Goal: Navigation & Orientation: Understand site structure

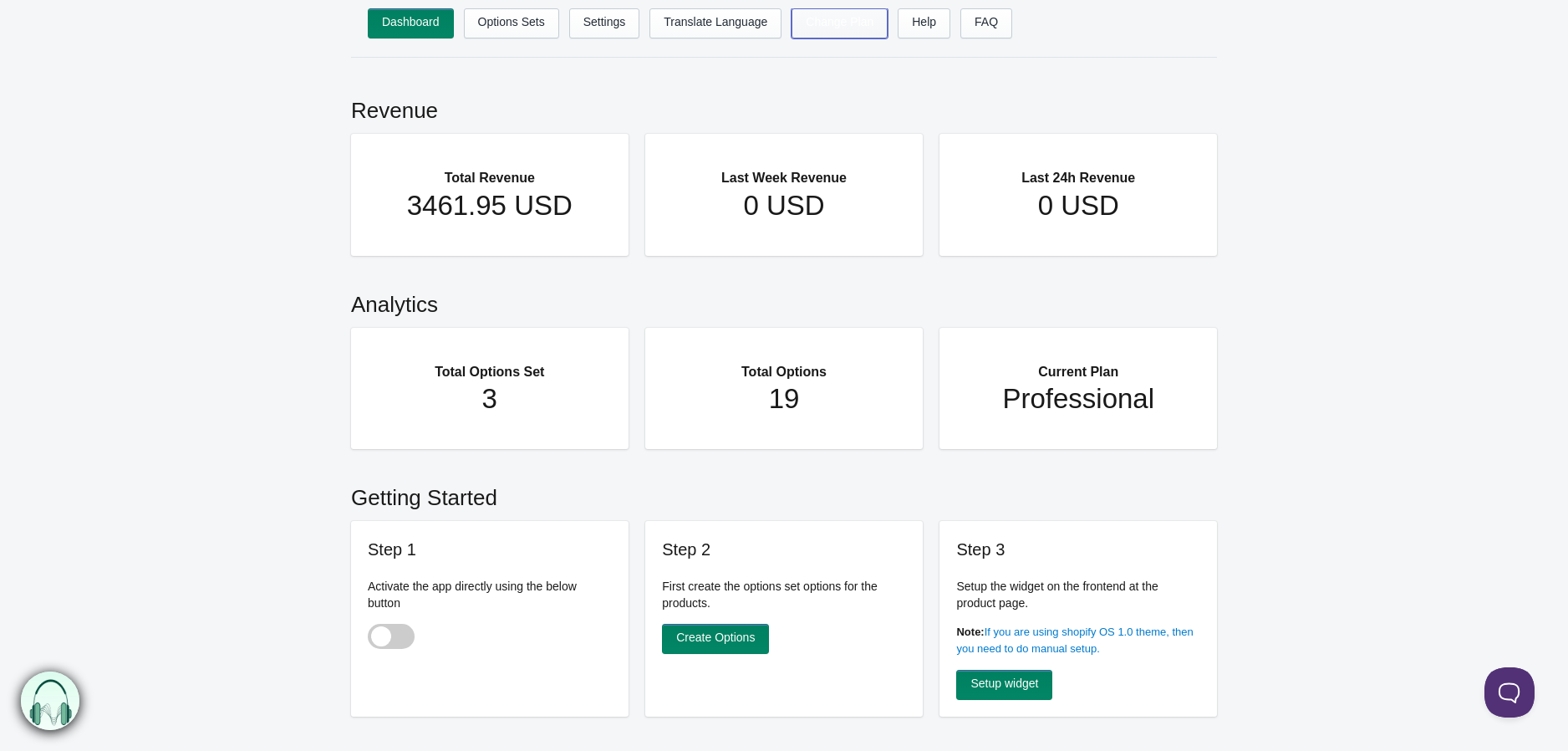
click at [861, 19] on link "Change Plan" at bounding box center [839, 23] width 97 height 30
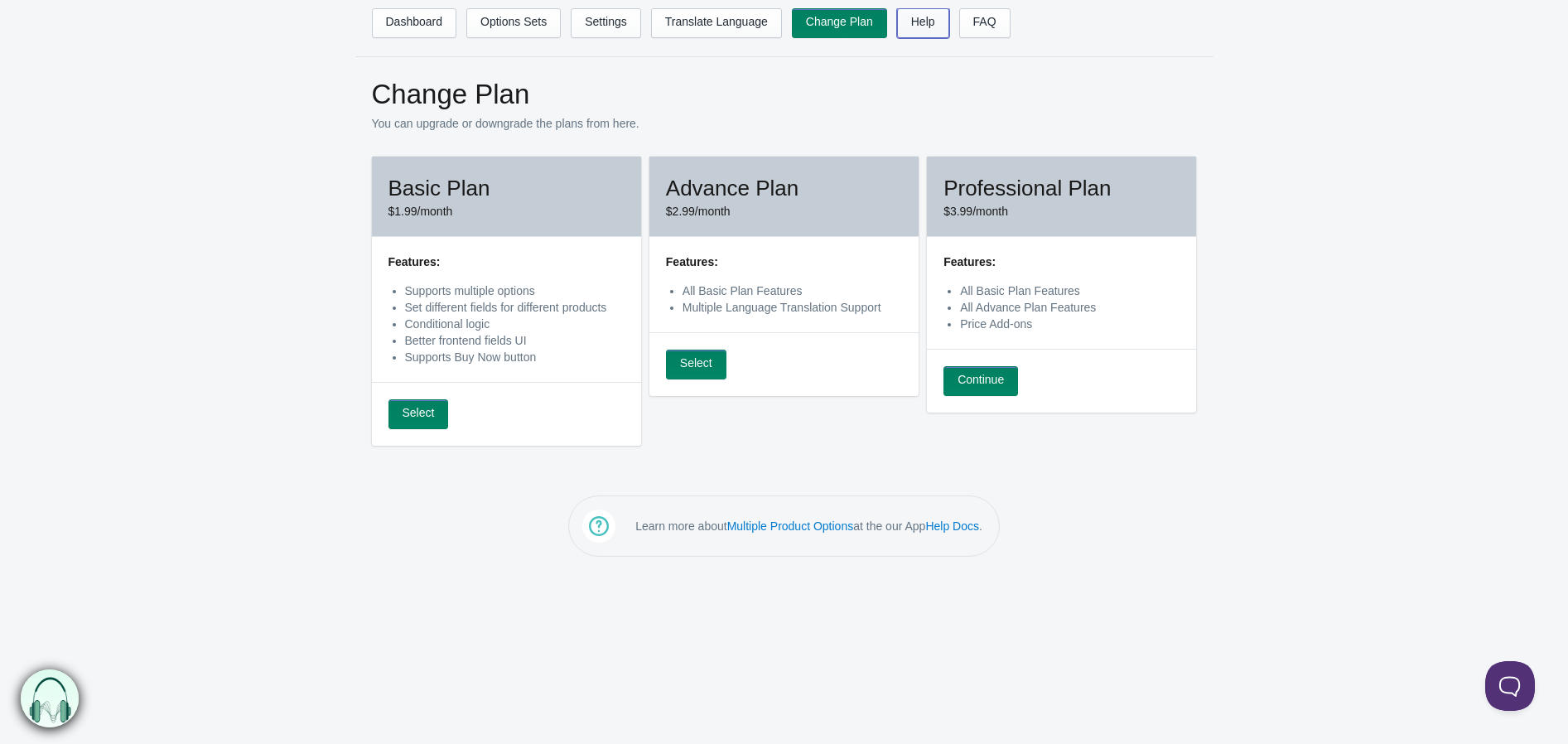
click at [899, 23] on link "Help" at bounding box center [923, 23] width 52 height 29
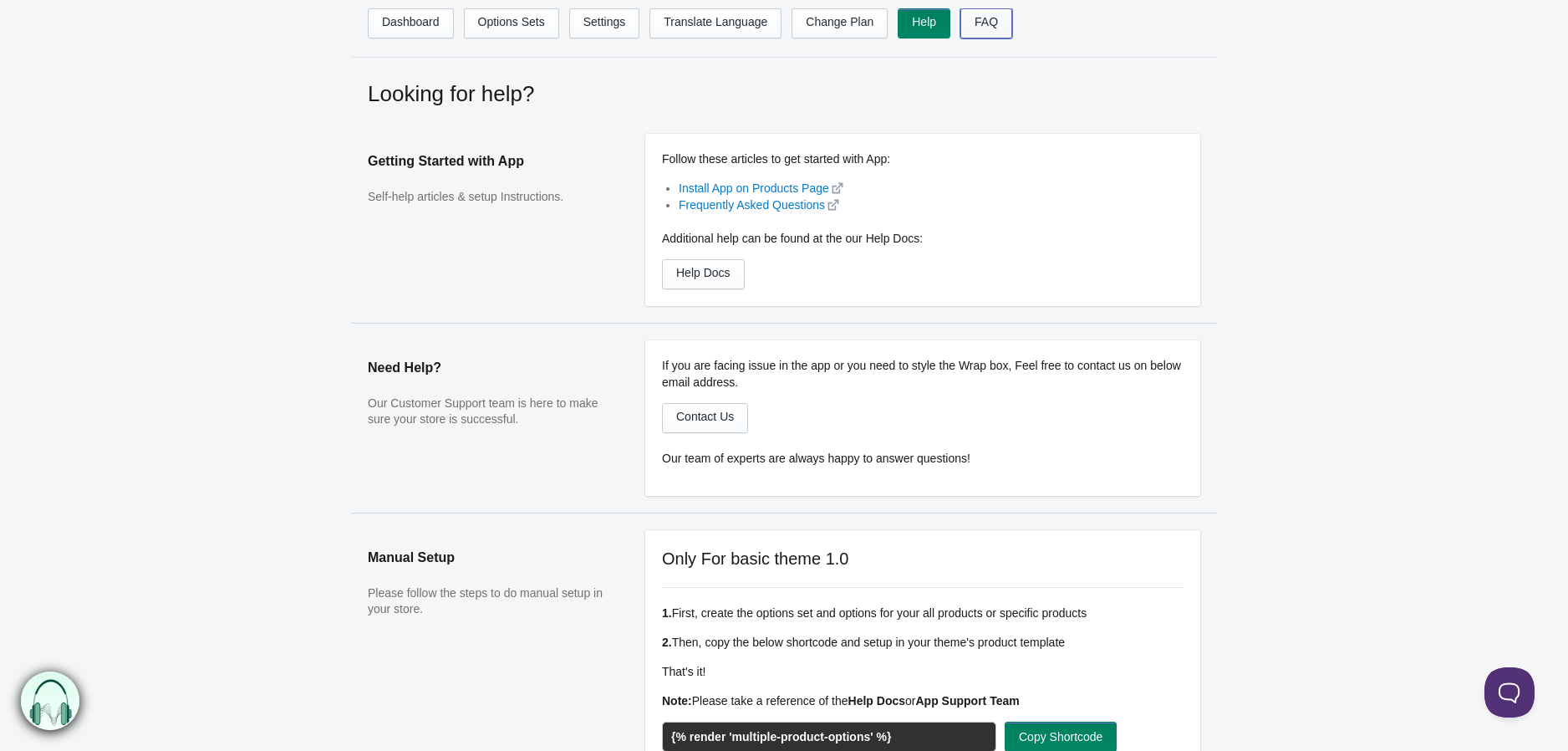
click at [995, 19] on link "FAQ" at bounding box center [987, 23] width 52 height 30
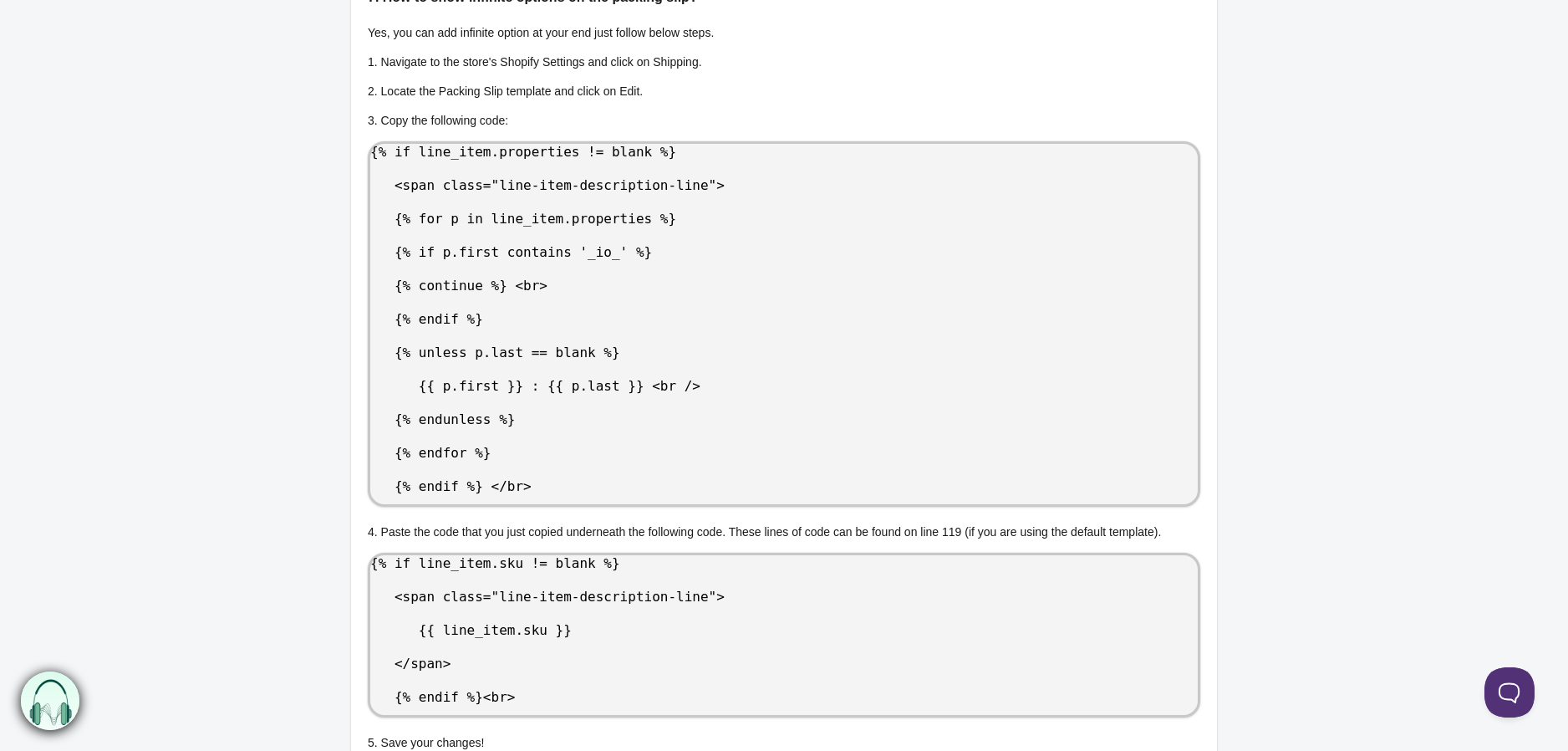
scroll to position [1536, 0]
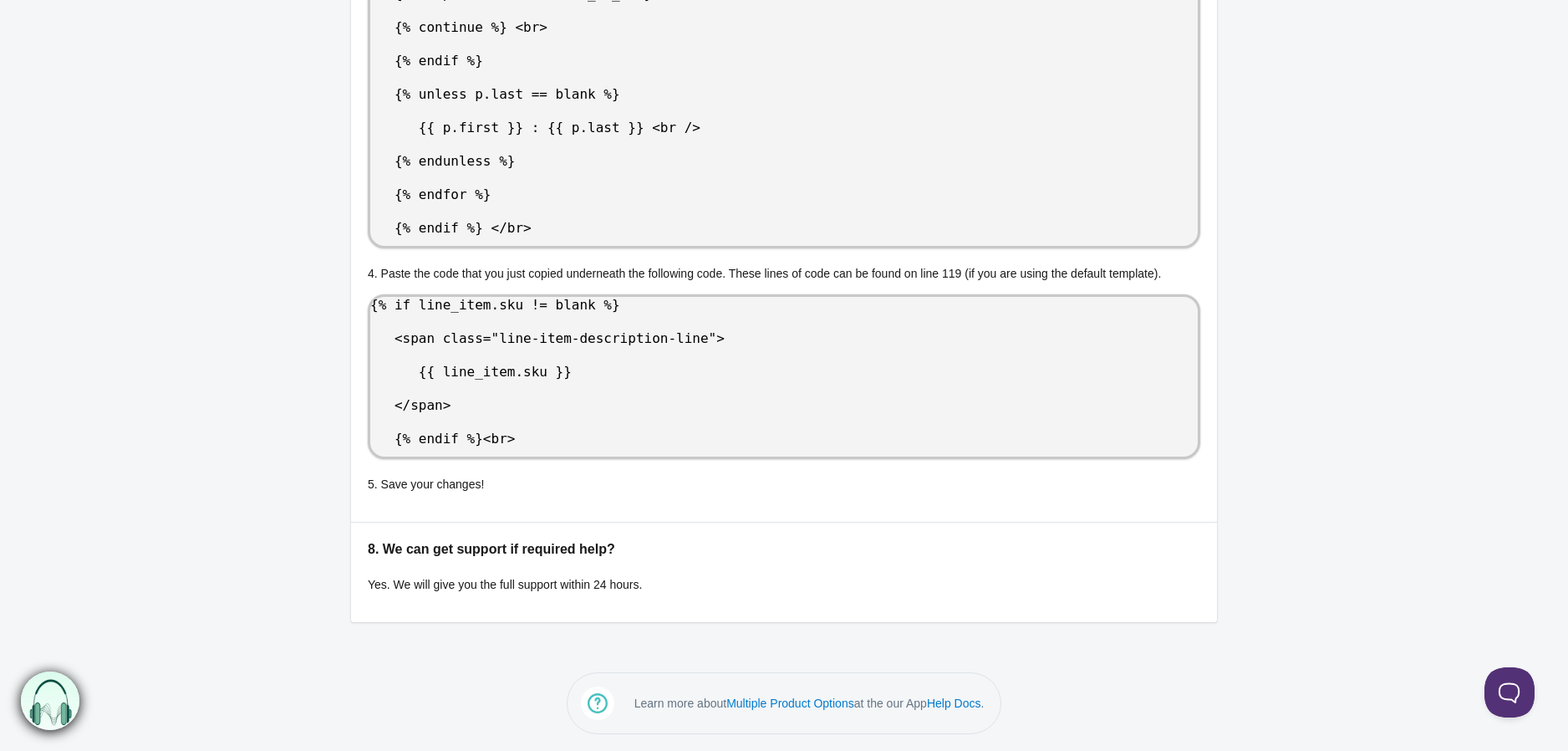
drag, startPoint x: 1267, startPoint y: 144, endPoint x: 1441, endPoint y: 779, distance: 658.4
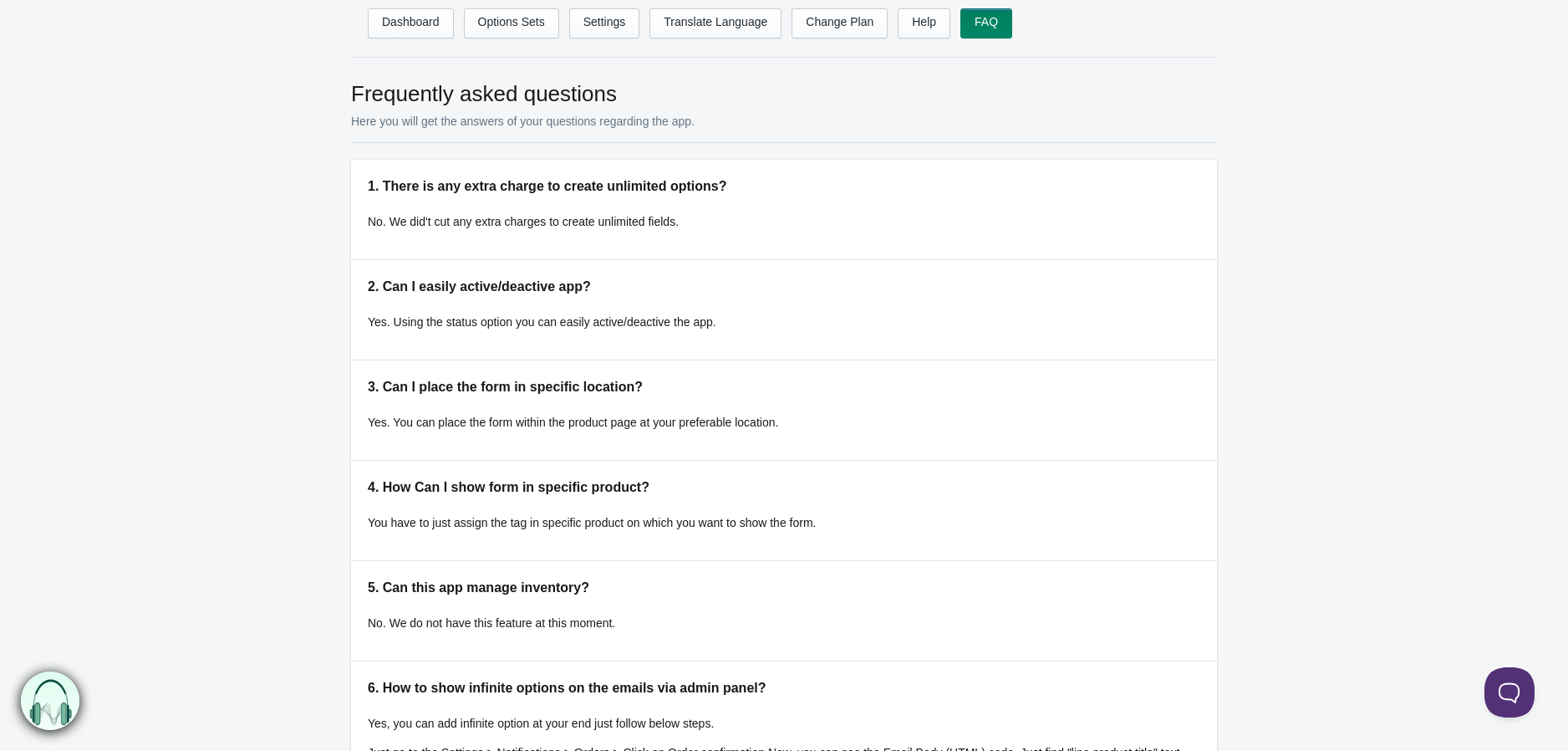
drag, startPoint x: 1263, startPoint y: 537, endPoint x: 1215, endPoint y: -52, distance: 591.0
click at [611, 21] on link "Settings" at bounding box center [604, 23] width 71 height 30
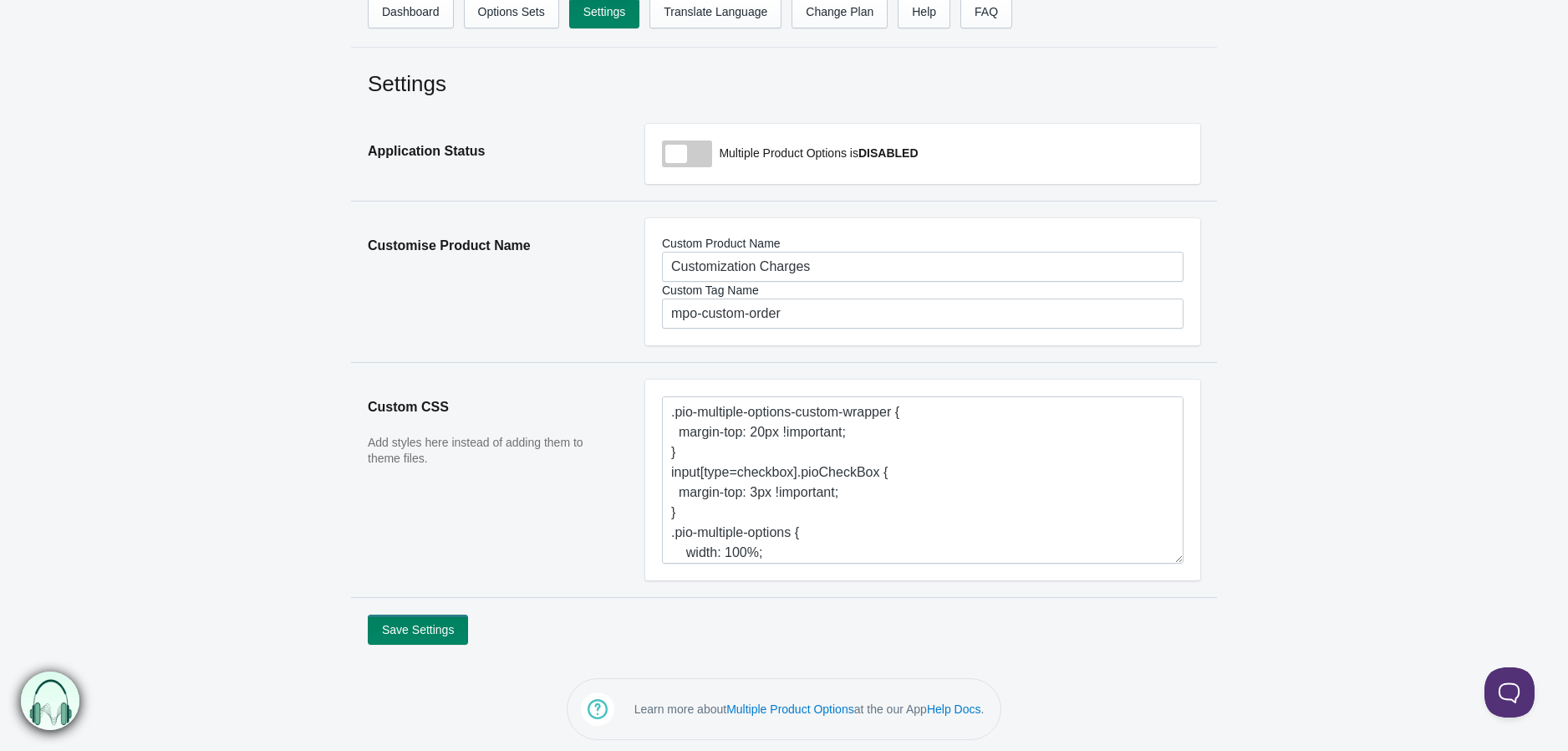
scroll to position [15, 0]
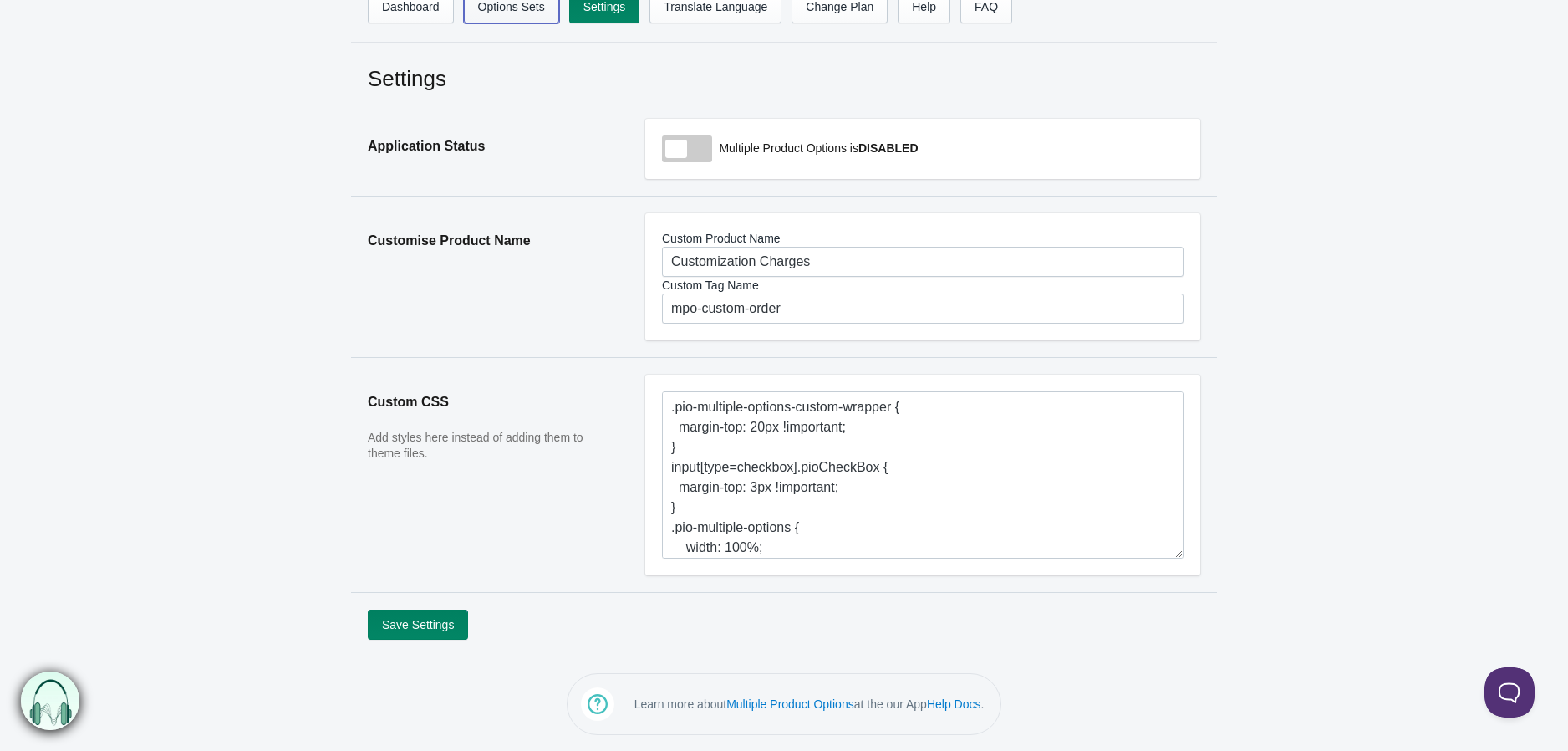
click at [513, 13] on link "Options Sets" at bounding box center [512, 8] width 96 height 30
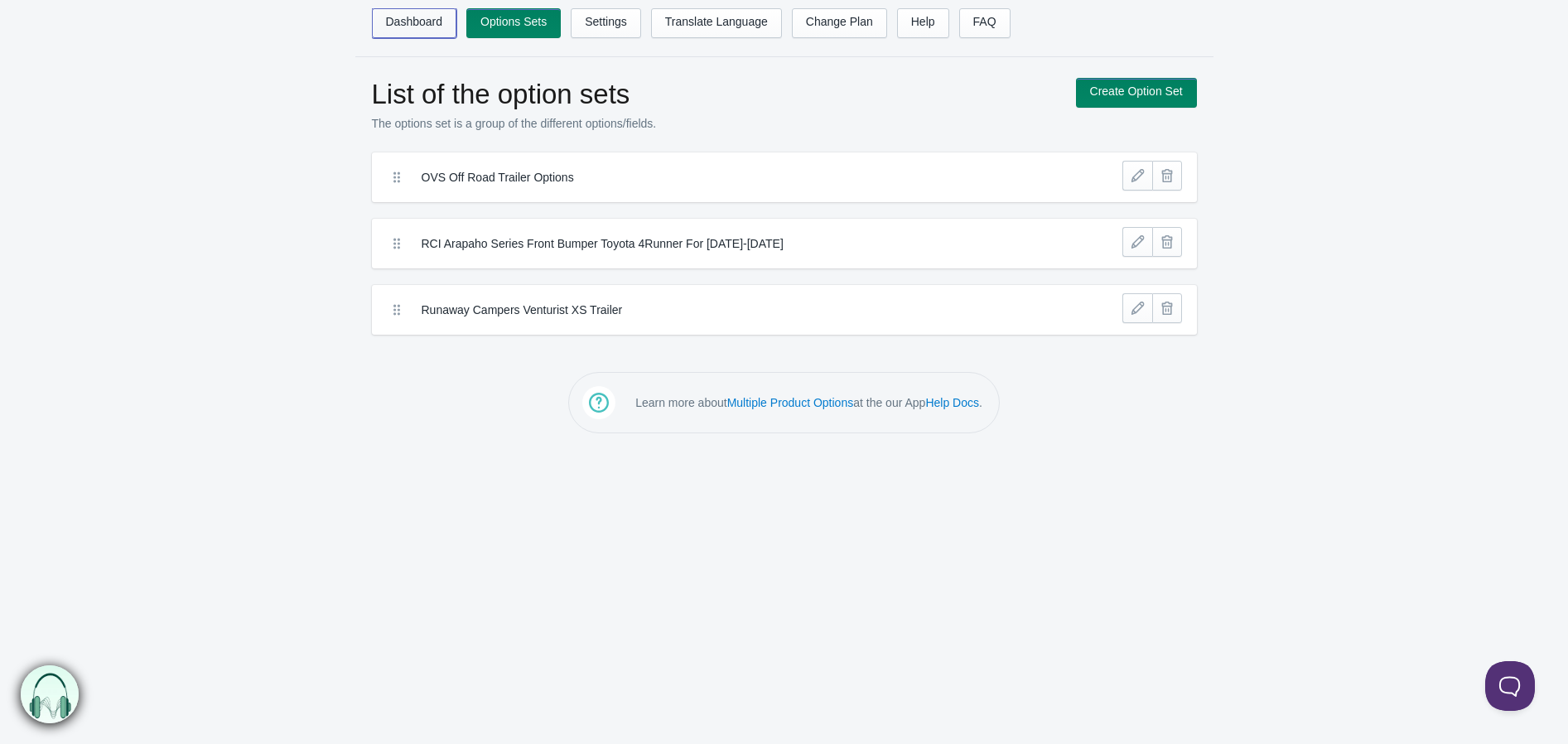
click at [419, 15] on link "Dashboard" at bounding box center [415, 23] width 85 height 29
